Goal: Find specific page/section: Find specific page/section

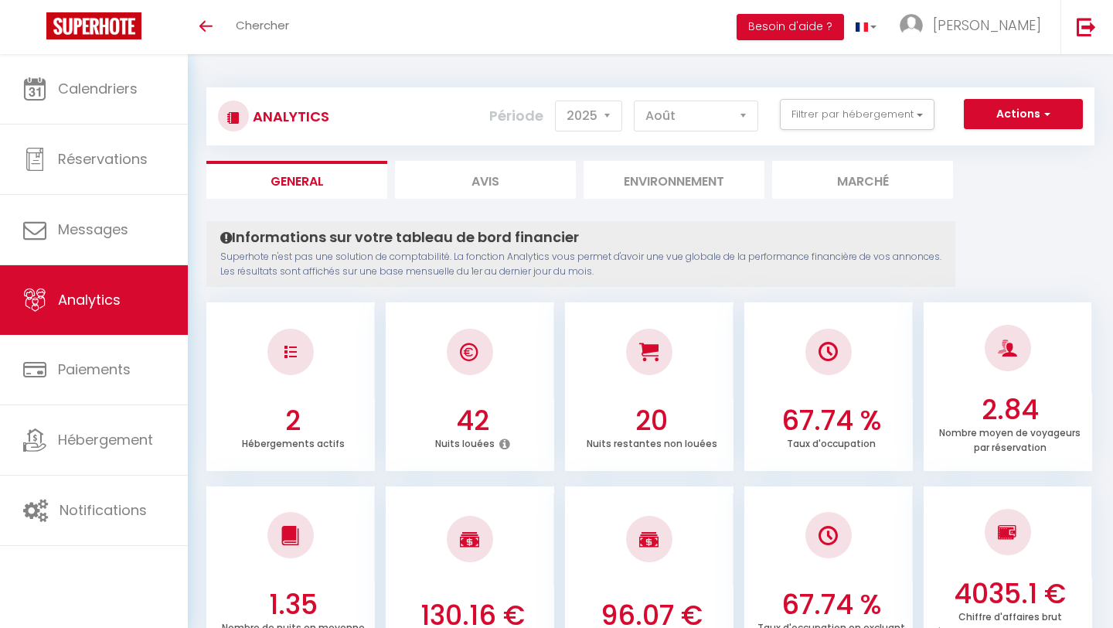
select select "2025"
select select "8"
click at [909, 121] on button "Filtrer par hébergement" at bounding box center [857, 114] width 155 height 31
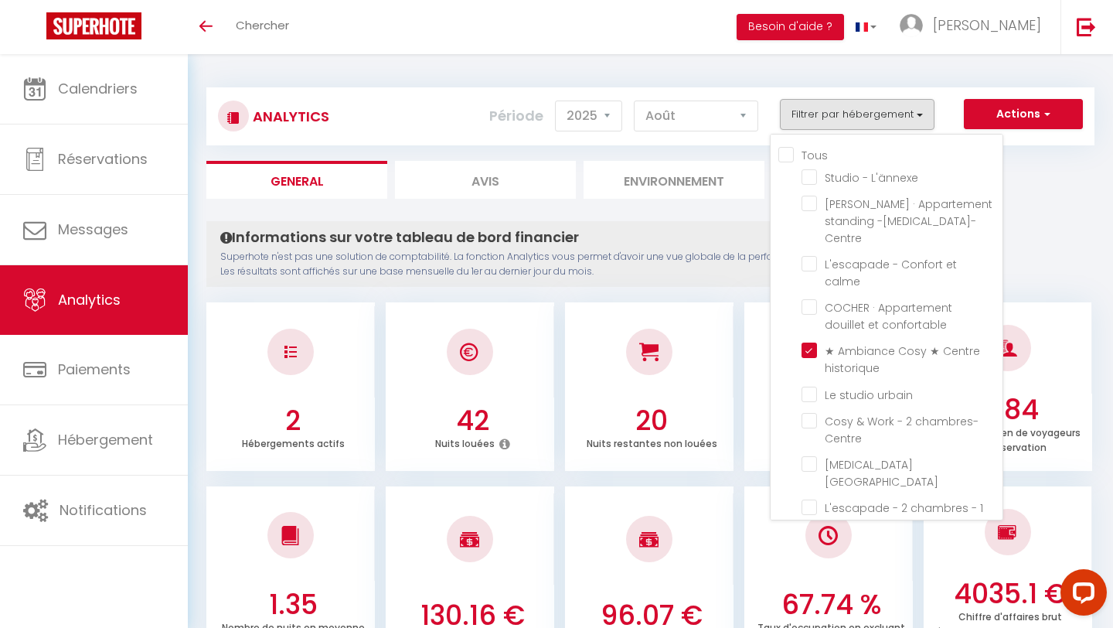
checkbox historique "false"
checkbox L\'ännexe "false"
checkbox Centre "false"
checkbox calme "false"
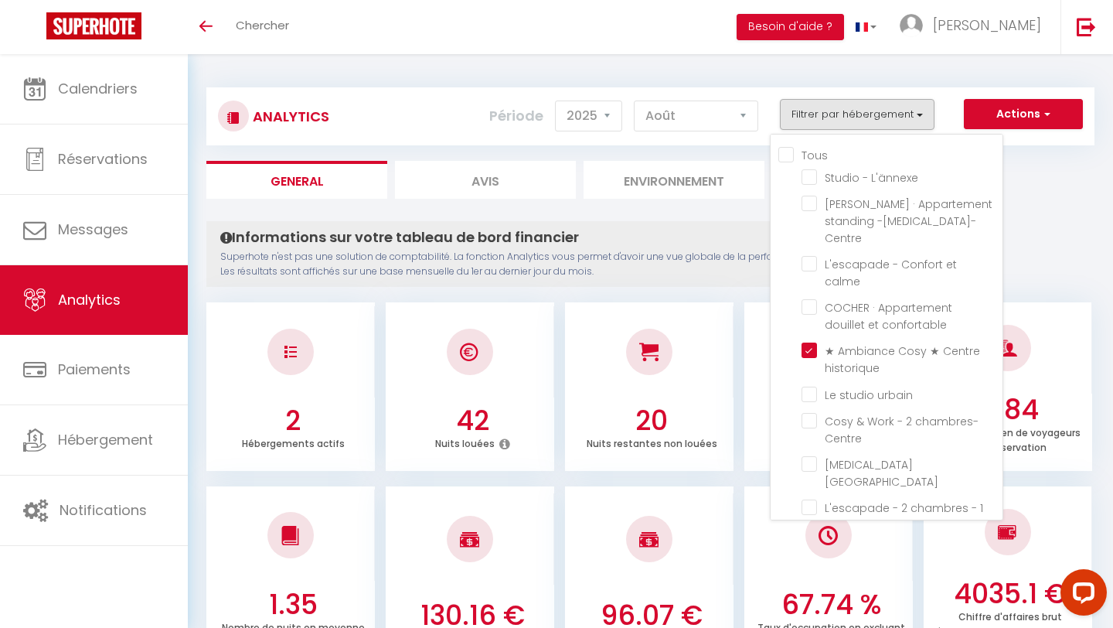
checkbox confortable "false"
checkbox urbain "false"
checkbox Centre "false"
checkbox Ville "false"
checkbox bureau "false"
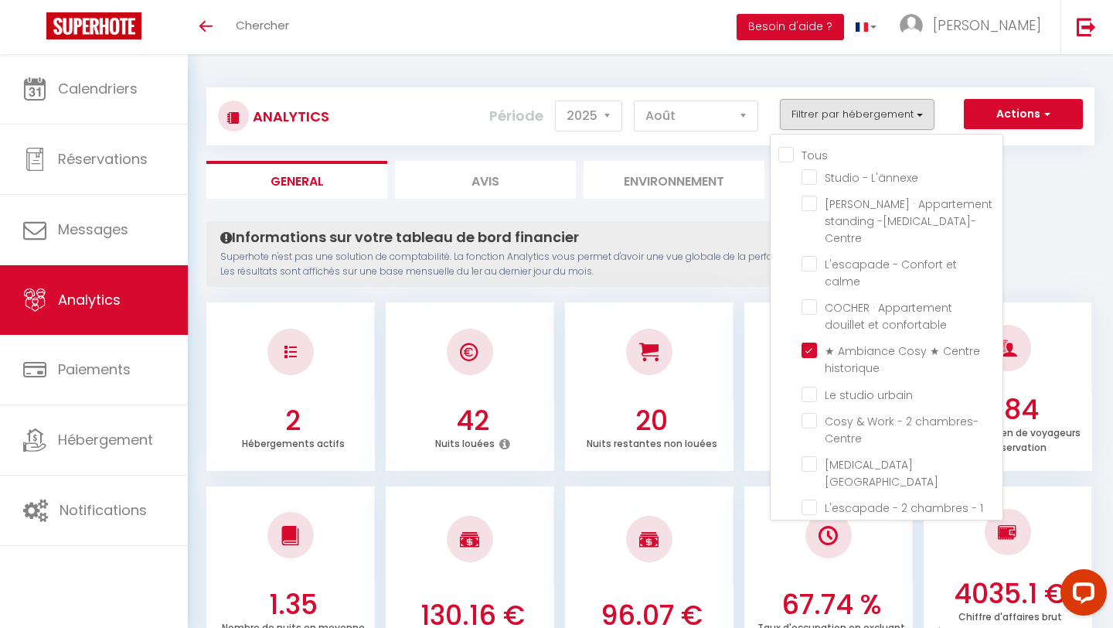
checkbox Muse "false"
checkbox Centre "false"
checkbox chambres "false"
checkbox sécurisé "false"
checkbox Rousse "false"
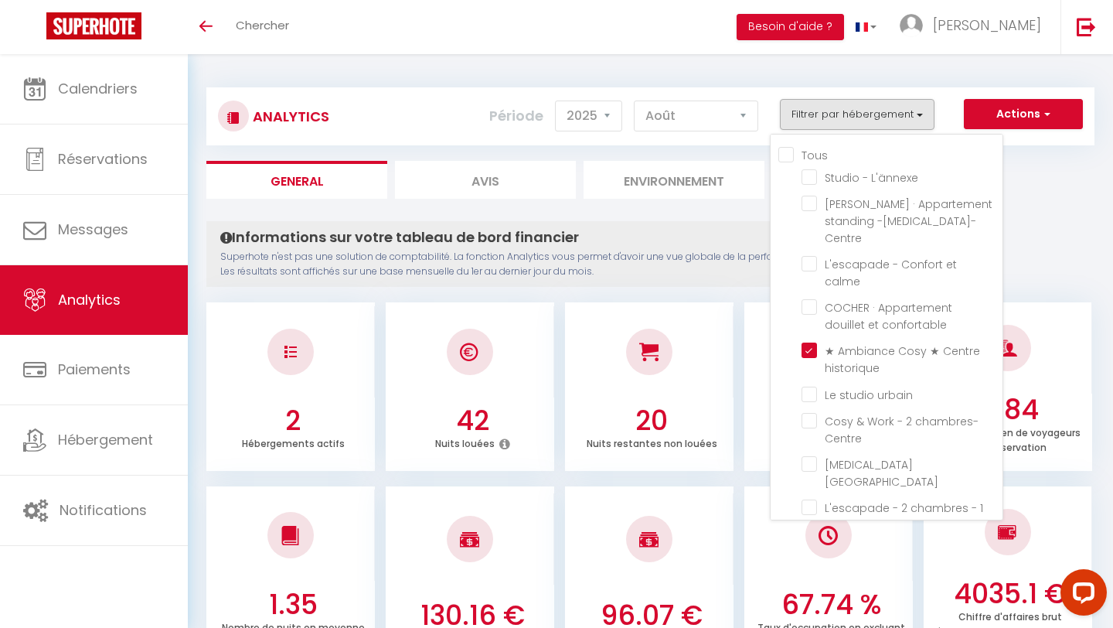
checkbox Surf "false"
checkbox L\'est "false"
checkbox L\'ouest "false"
checkbox Desaugiers "false"
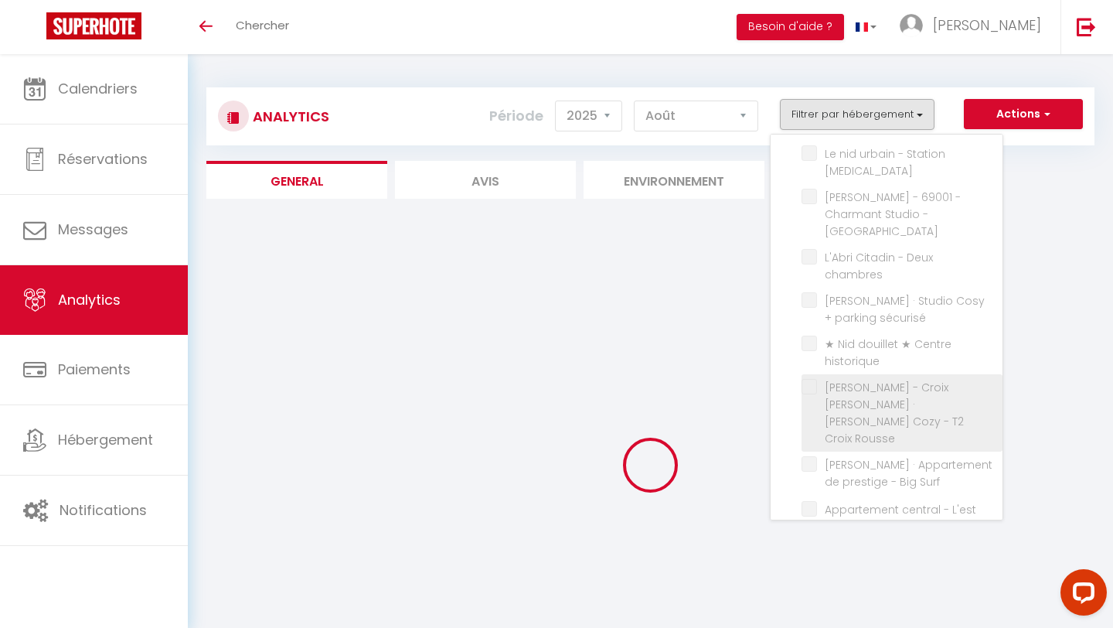
checkbox L\'ännexe "false"
checkbox Centre "false"
checkbox calme "false"
checkbox confortable "false"
checkbox urbain "false"
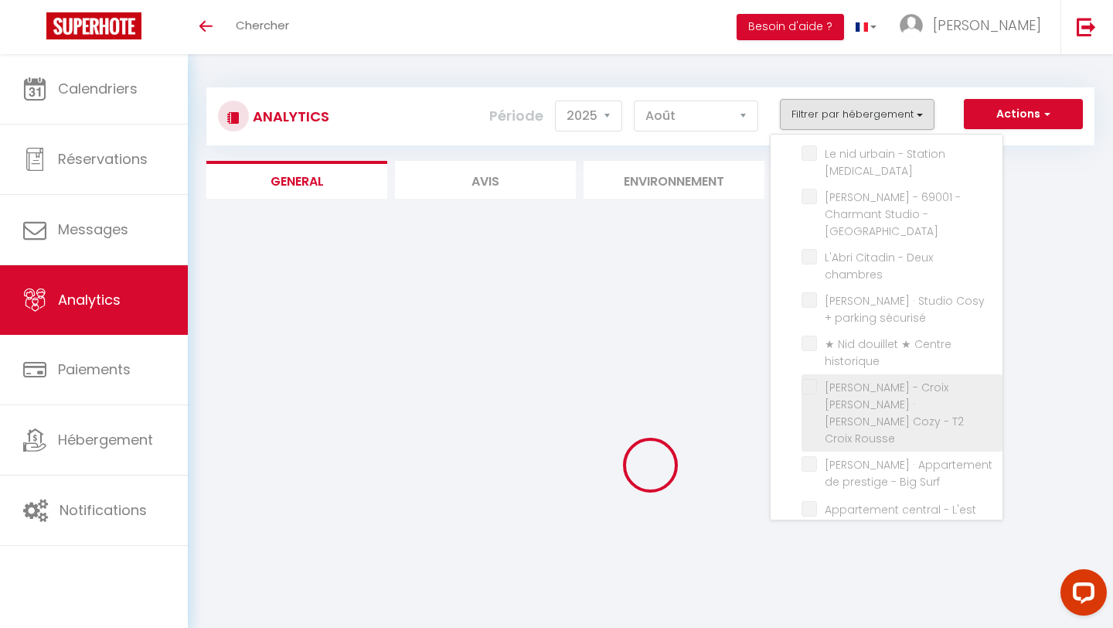
checkbox Centre "false"
checkbox Ville "false"
checkbox bureau "false"
checkbox Muse "false"
checkbox Centre "false"
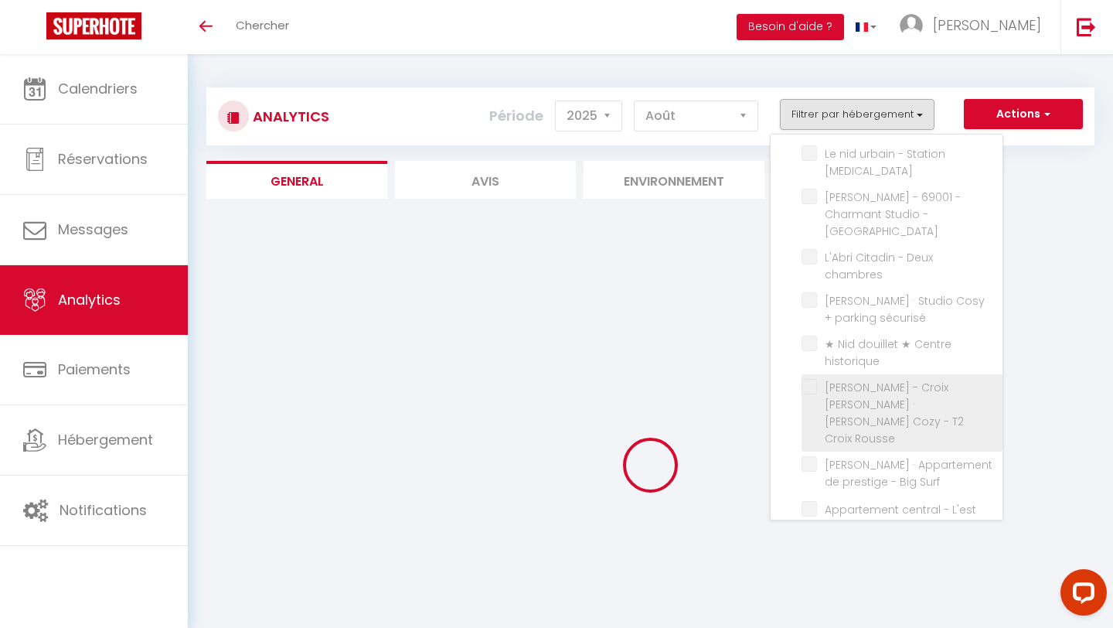
checkbox chambres "false"
checkbox sécurisé "false"
checkbox Rousse "false"
checkbox Surf "false"
checkbox L\'est "false"
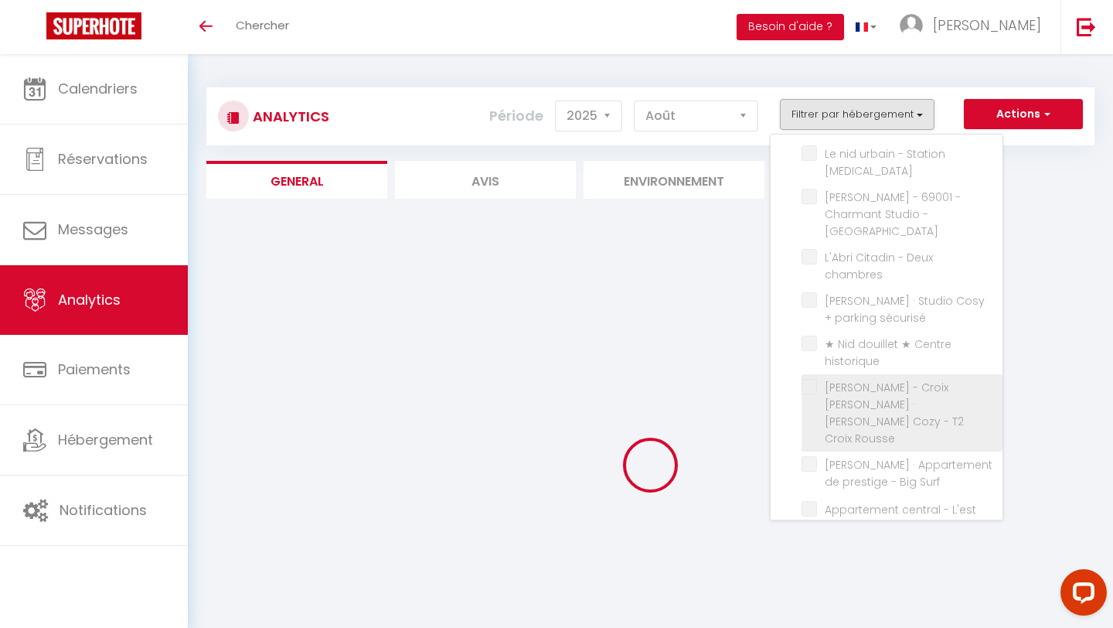
checkbox L\'ouest "false"
checkbox Desaugiers "false"
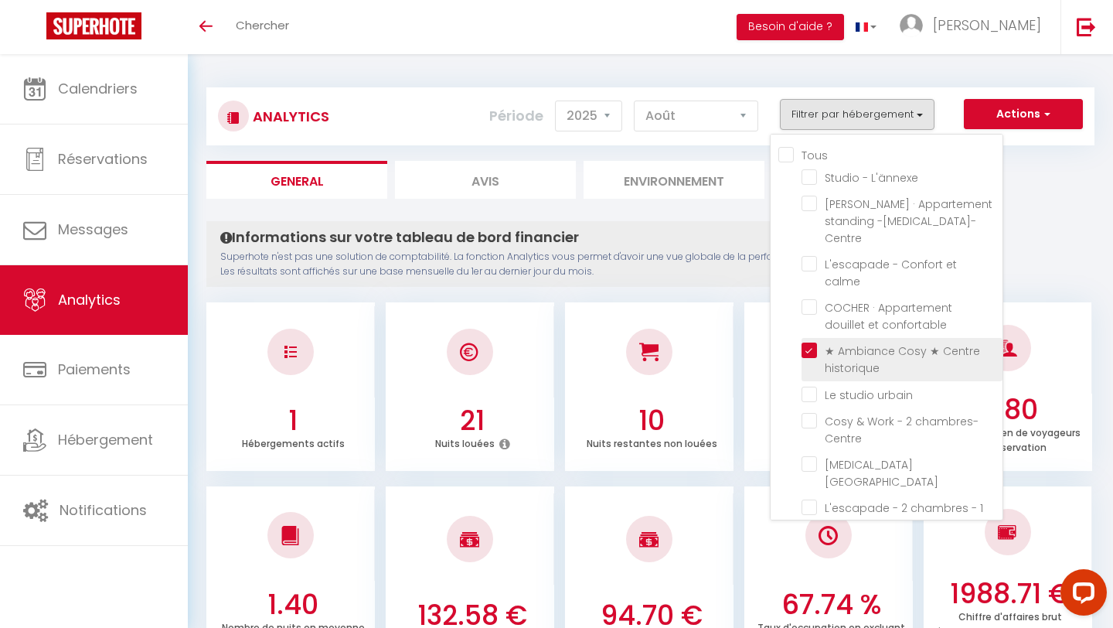
click at [813, 342] on historique "checkbox" at bounding box center [902, 349] width 201 height 15
checkbox historique "false"
checkbox L\'ännexe "false"
checkbox Centre "false"
checkbox calme "false"
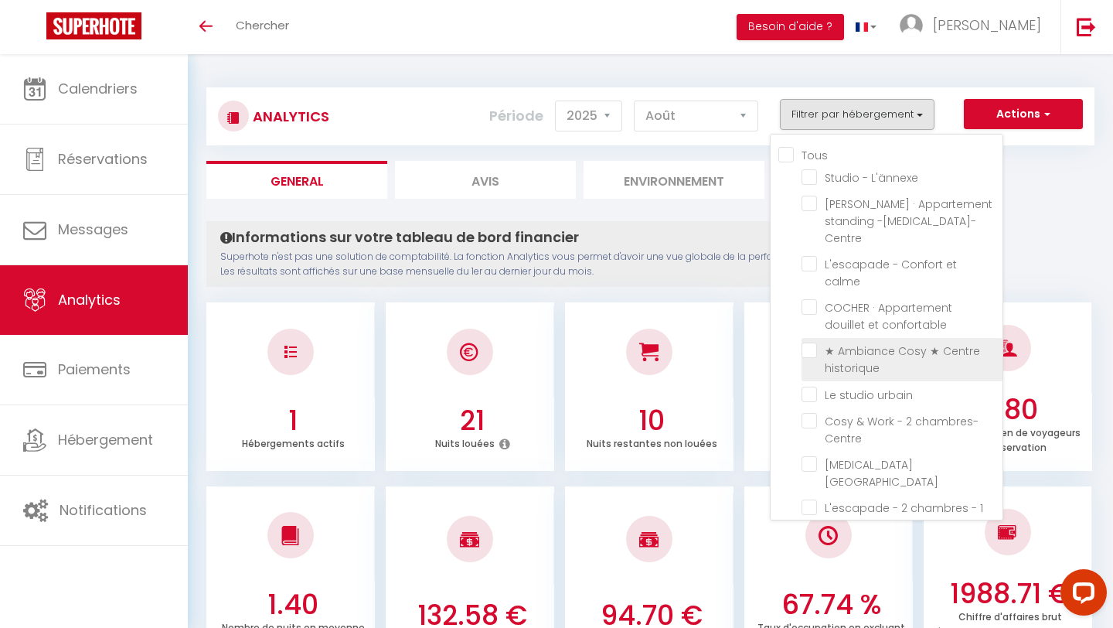
checkbox confortable "false"
checkbox urbain "false"
checkbox Centre "false"
checkbox Ville "false"
checkbox bureau "false"
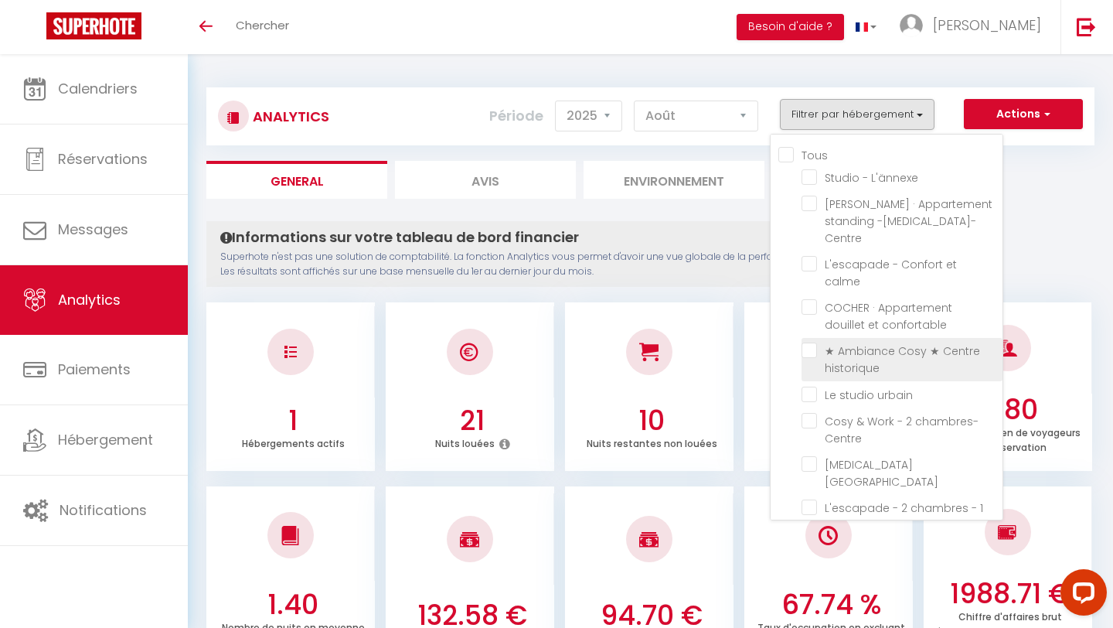
checkbox Muse "false"
checkbox Centre "false"
checkbox chambres "false"
checkbox sécurisé "false"
checkbox Rousse "false"
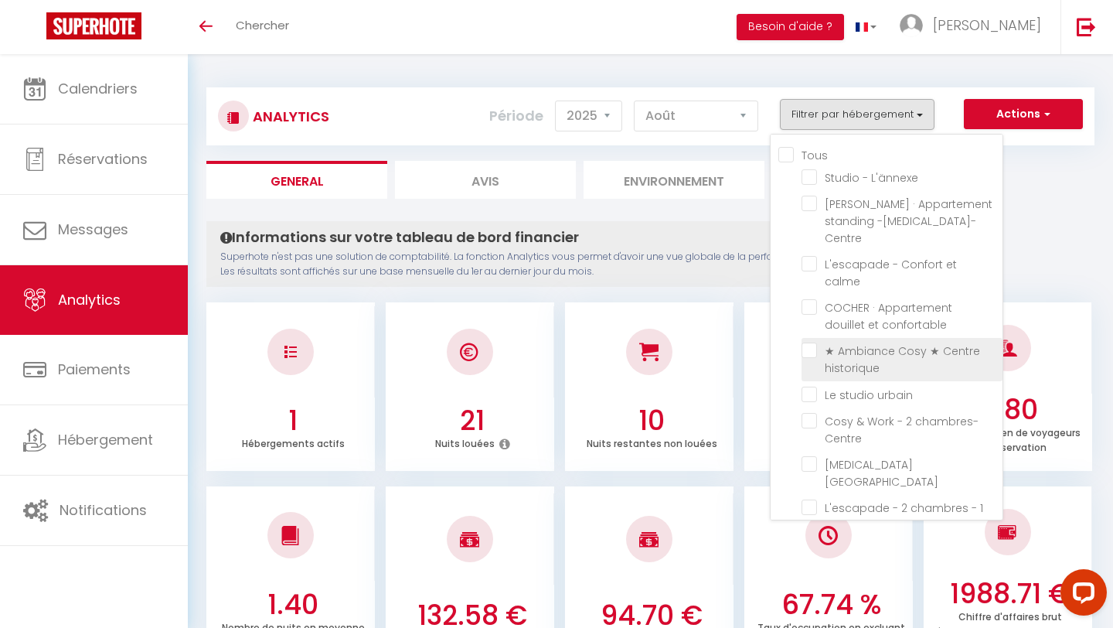
checkbox Surf "false"
checkbox L\'est "false"
checkbox L\'ouest "false"
checkbox Desaugiers "false"
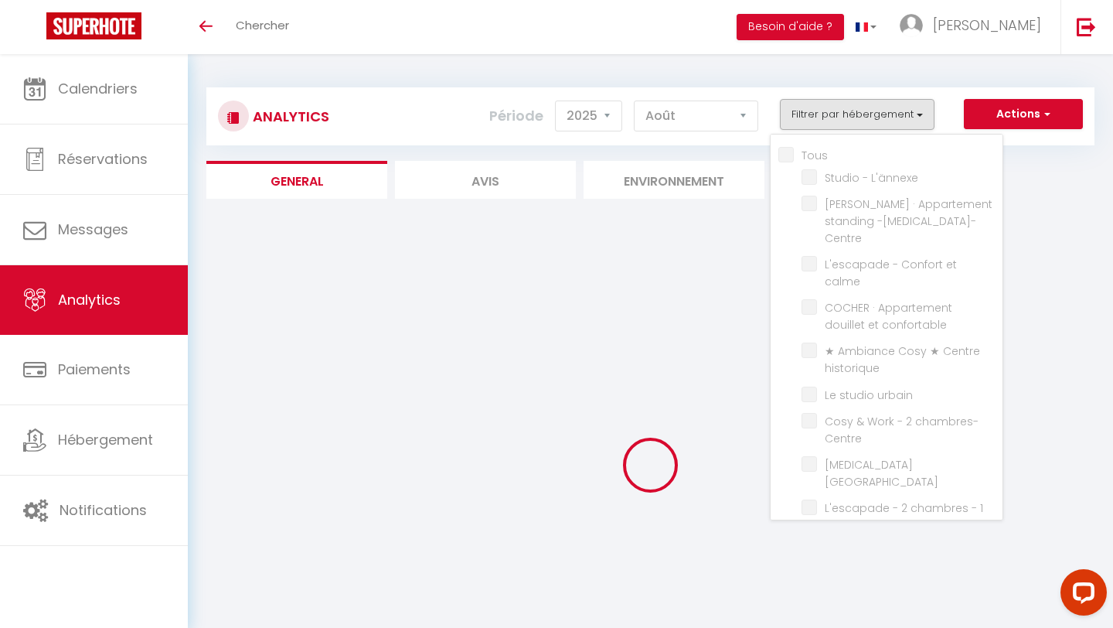
checkbox L\'ännexe "false"
checkbox Centre "false"
checkbox calme "false"
checkbox confortable "false"
checkbox urbain "false"
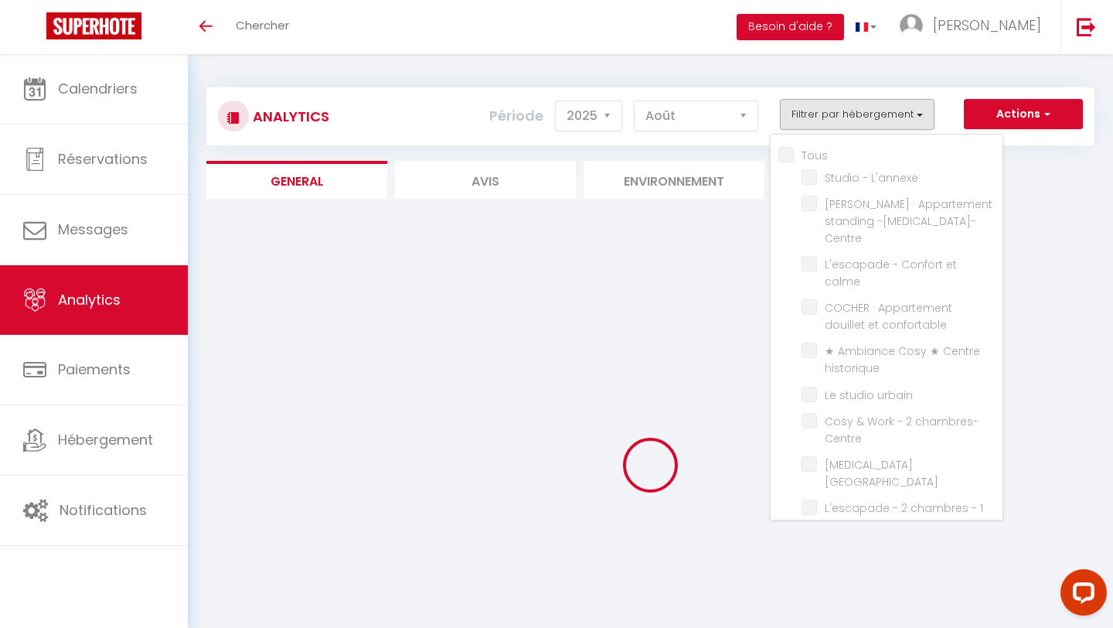
checkbox Centre "false"
checkbox Ville "false"
checkbox bureau "false"
checkbox Muse "false"
checkbox Centre "false"
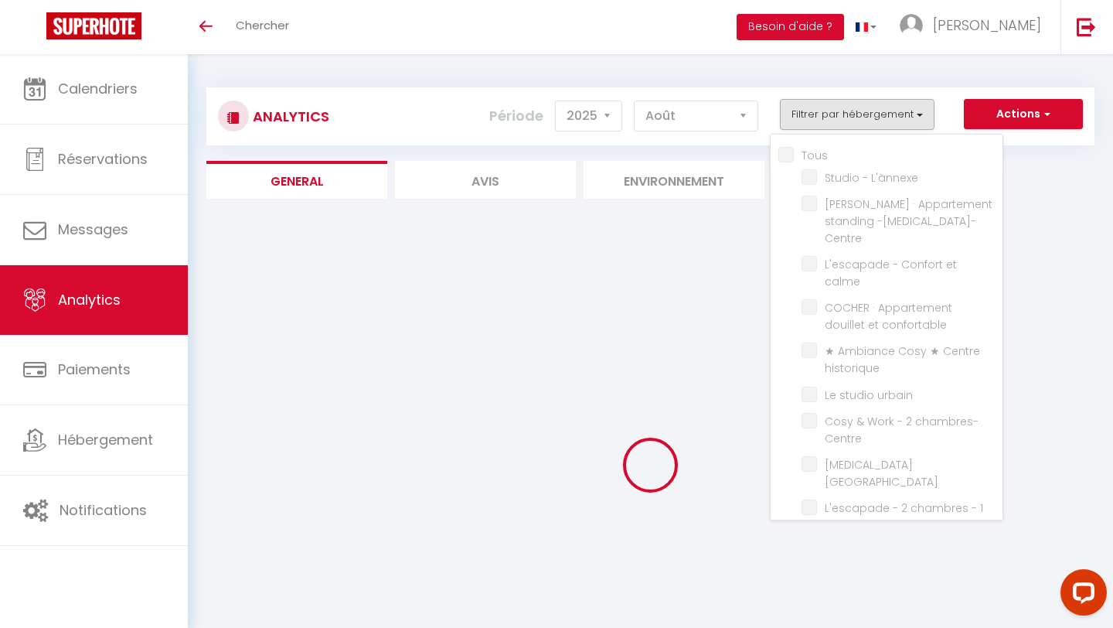
checkbox chambres "false"
checkbox sécurisé "false"
checkbox Rousse "false"
checkbox Surf "false"
checkbox L\'est "false"
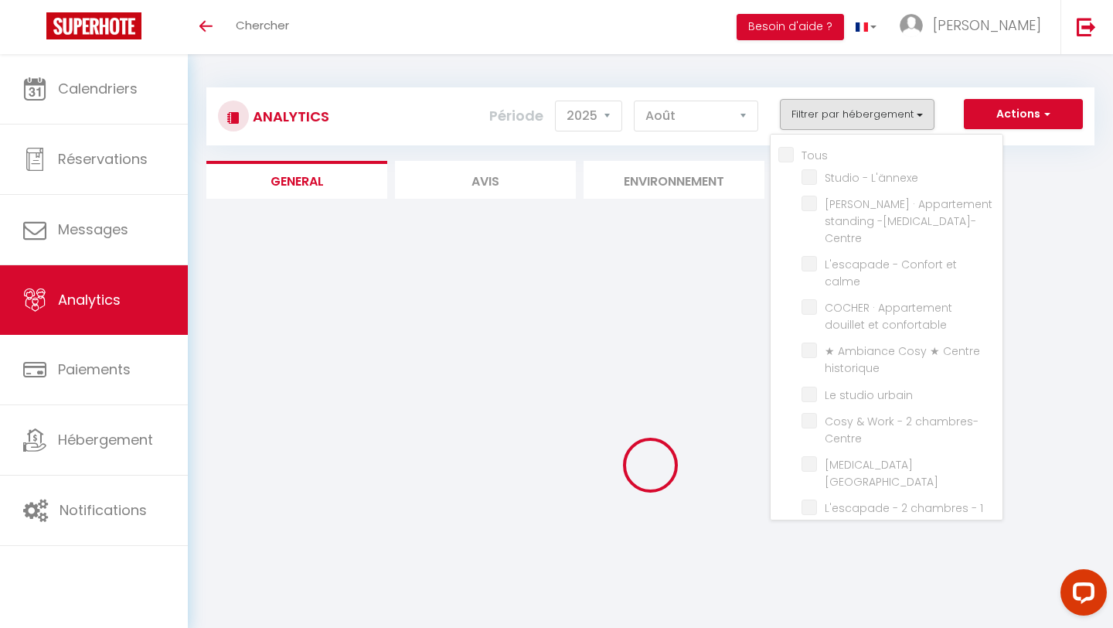
checkbox L\'ouest "false"
checkbox Desaugiers "false"
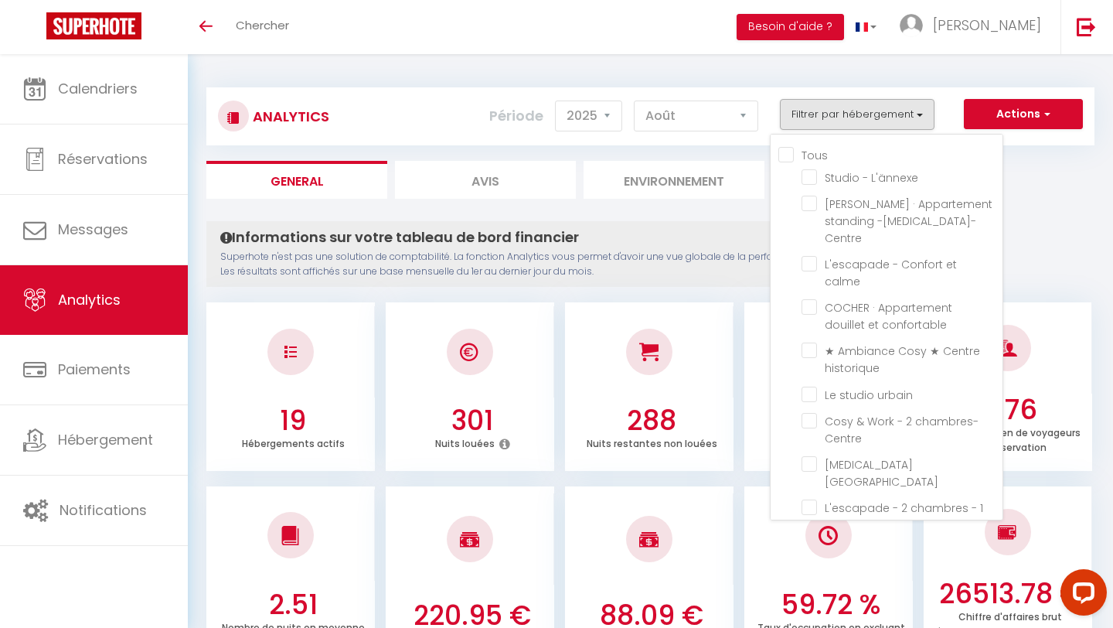
click at [1061, 191] on ul "General Avis Environnement Marché" at bounding box center [650, 180] width 888 height 38
